Goal: Task Accomplishment & Management: Complete application form

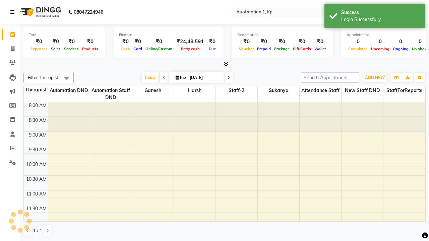
click at [14, 12] on icon at bounding box center [12, 12] width 4 height 5
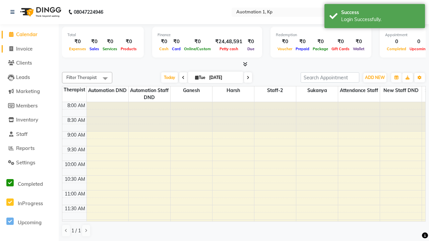
click at [29, 49] on span "Invoice" at bounding box center [24, 49] width 16 height 6
select select "service"
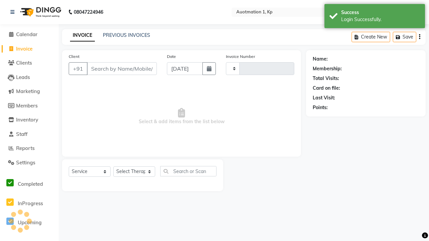
type input "3197"
select select "150"
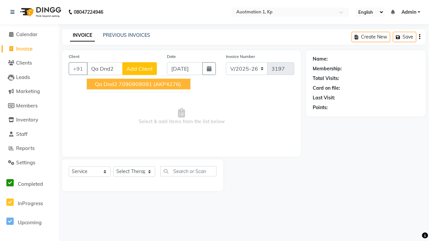
click at [138, 84] on ngb-highlight "7090909091" at bounding box center [136, 84] width 34 height 7
type input "7090909091"
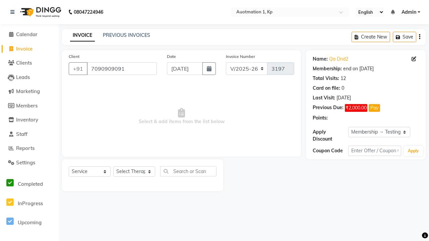
select select "0:"
select select "2110"
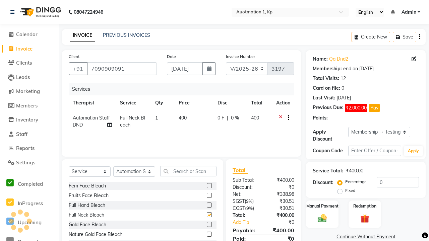
click at [286, 118] on button "button" at bounding box center [287, 118] width 4 height 7
select select "2112"
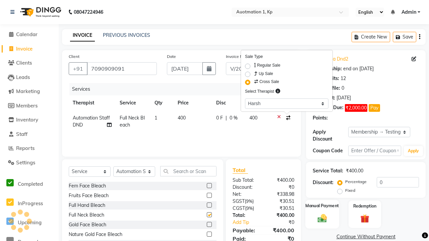
click at [322, 206] on label "Manual Payment" at bounding box center [323, 206] width 34 height 6
checkbox input "false"
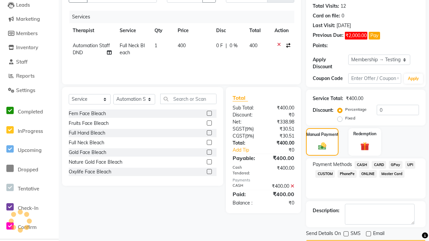
scroll to position [81, 0]
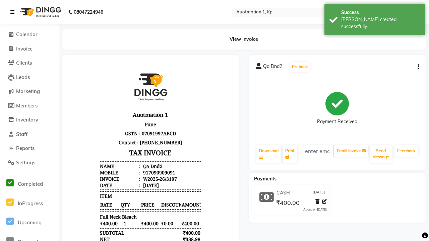
click at [375, 17] on div "[PERSON_NAME] created successfully." at bounding box center [380, 23] width 79 height 14
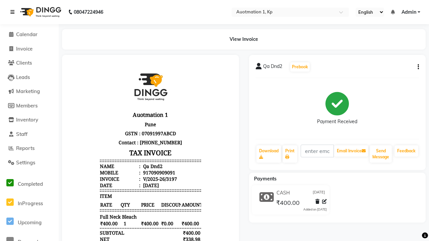
click at [14, 12] on icon at bounding box center [12, 12] width 4 height 5
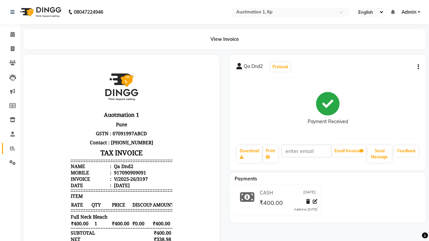
click at [10, 148] on icon at bounding box center [12, 148] width 5 height 5
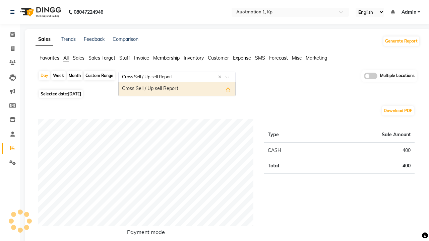
click at [177, 89] on div "Cross Sell / Up sell Report" at bounding box center [177, 88] width 117 height 13
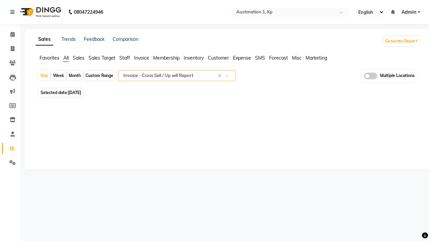
select select "full_report"
select select "csv"
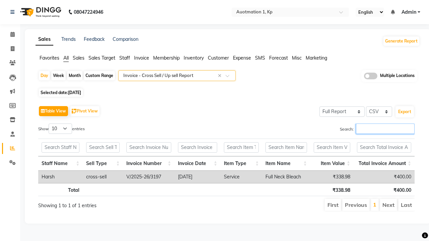
type input "V/2025-26/3197"
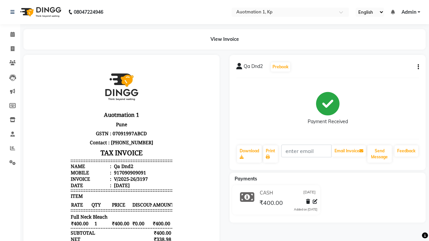
click at [416, 67] on button "button" at bounding box center [417, 67] width 4 height 7
select select "service"
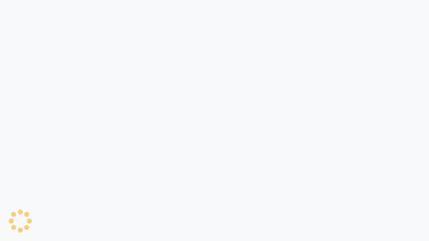
select select "service"
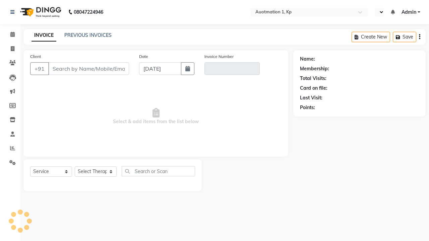
select select "en"
type input "7090909091"
type input "V/2025-26/3197"
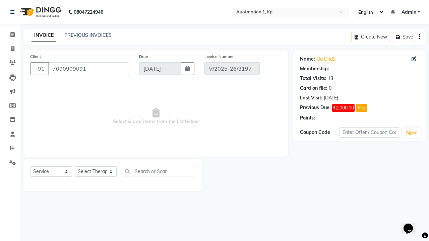
select select "1: Object"
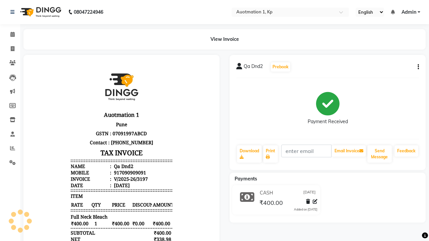
click at [419, 65] on div "Qa Dnd2 Prebook Payment Received Download Print Email Invoice Send Message Feed…" at bounding box center [327, 112] width 196 height 115
click at [417, 67] on icon "button" at bounding box center [417, 67] width 1 height 0
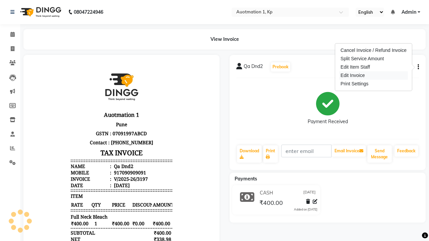
click at [371, 74] on div "Edit Invoice" at bounding box center [373, 75] width 69 height 8
select select "service"
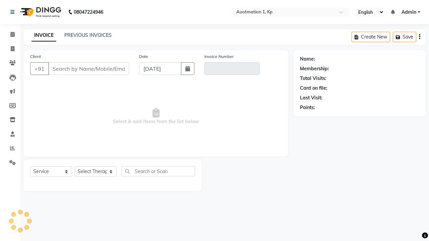
type input "7090909091"
type input "V/2025-26/3197"
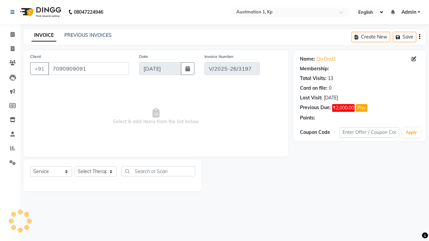
select select "1: Object"
click at [411, 12] on span "Admin" at bounding box center [408, 12] width 15 height 7
click at [0, 0] on link "Sign out" at bounding box center [0, 0] width 0 height 0
